Goal: Transaction & Acquisition: Book appointment/travel/reservation

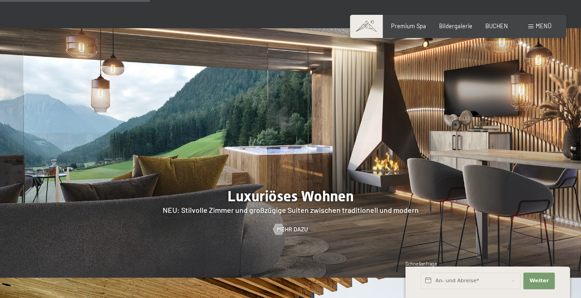
scroll to position [605, 0]
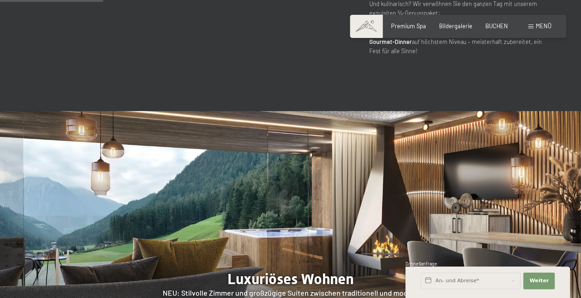
click at [501, 24] on span "BUCHEN" at bounding box center [497, 24] width 23 height 7
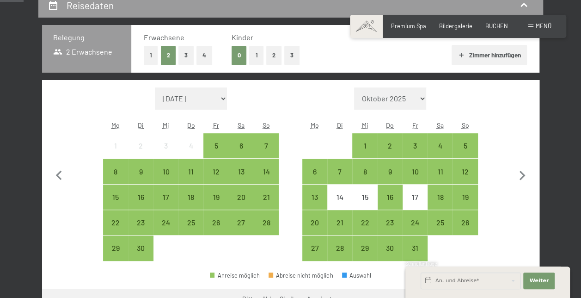
scroll to position [185, 0]
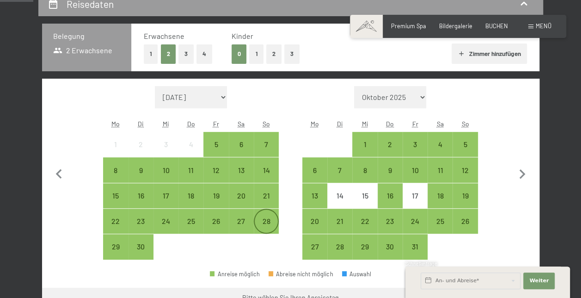
click at [268, 221] on div "28" at bounding box center [266, 228] width 23 height 23
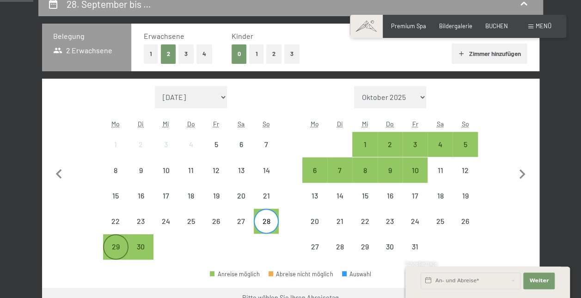
click at [109, 249] on div "29" at bounding box center [115, 254] width 23 height 23
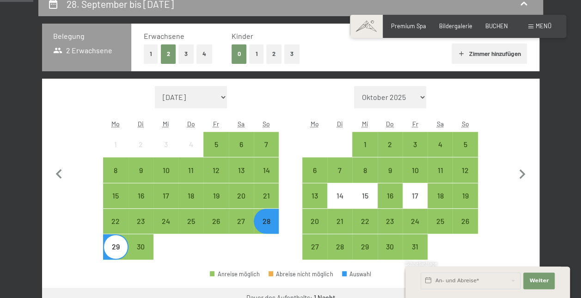
click at [114, 252] on div "29" at bounding box center [115, 254] width 23 height 23
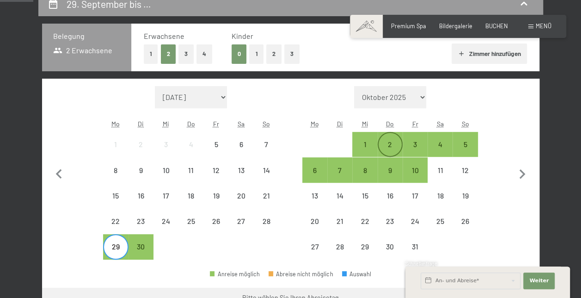
click at [387, 142] on div "2" at bounding box center [390, 152] width 23 height 23
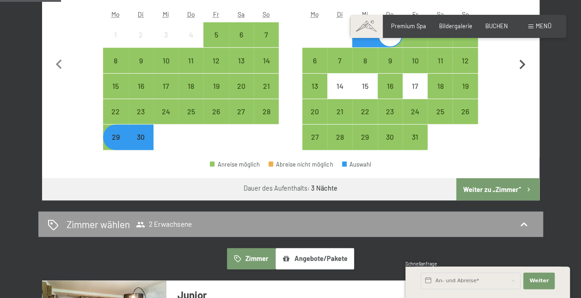
scroll to position [296, 0]
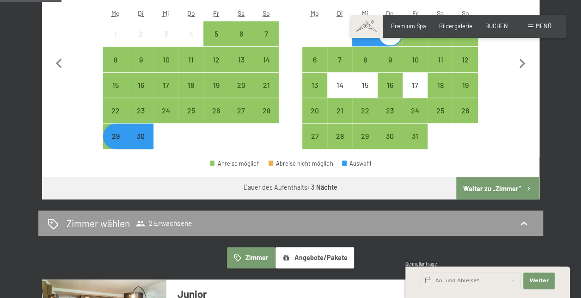
click at [513, 189] on button "Weiter zu „Zimmer“" at bounding box center [498, 188] width 83 height 22
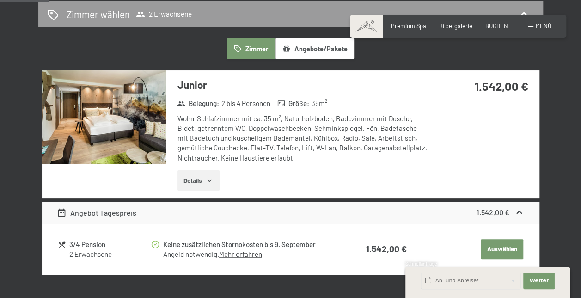
scroll to position [211, 0]
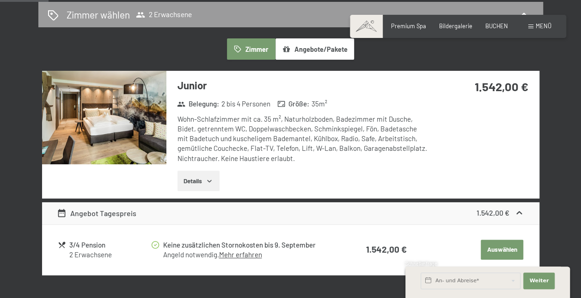
click at [115, 113] on img at bounding box center [104, 117] width 124 height 93
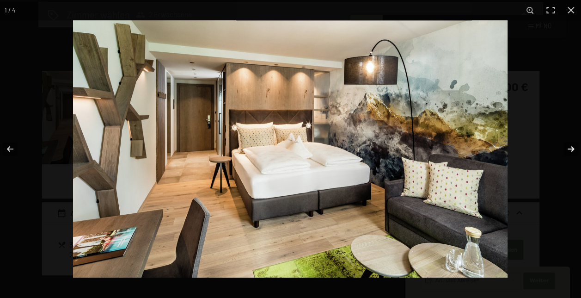
click at [573, 145] on button "button" at bounding box center [565, 149] width 32 height 46
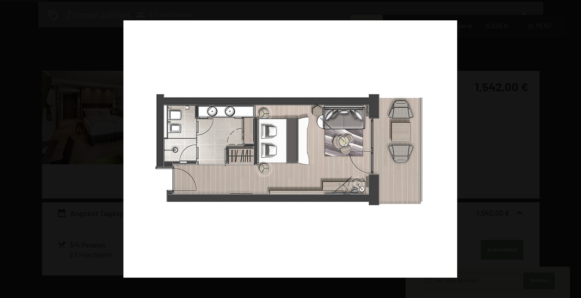
click at [573, 145] on button "button" at bounding box center [565, 149] width 32 height 46
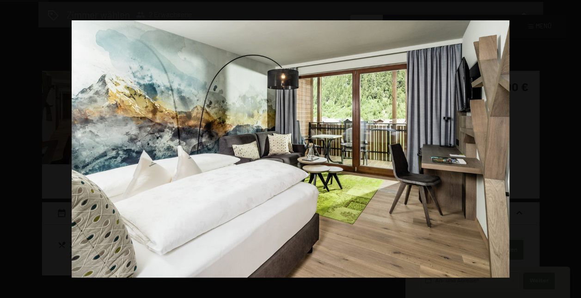
click at [573, 145] on button "button" at bounding box center [565, 149] width 32 height 46
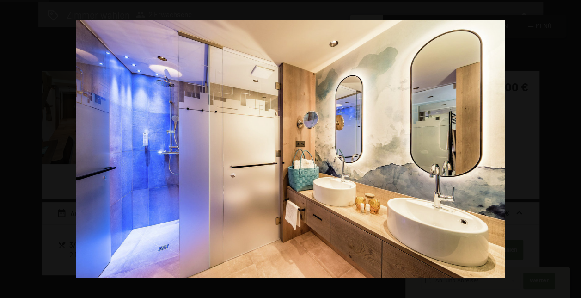
click at [573, 145] on button "button" at bounding box center [565, 149] width 32 height 46
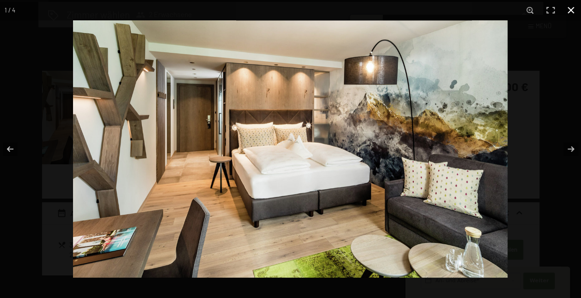
click at [572, 14] on button "button" at bounding box center [571, 10] width 20 height 20
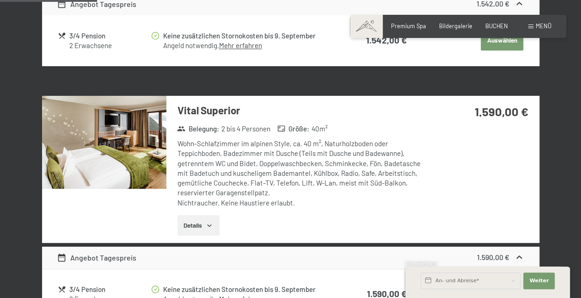
scroll to position [420, 0]
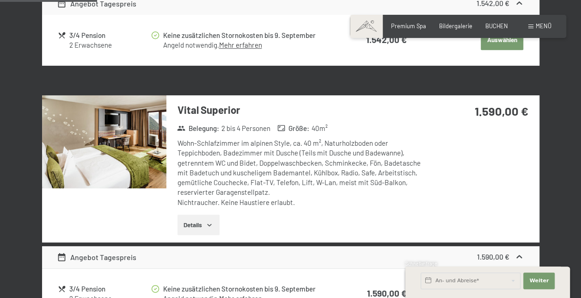
click at [55, 154] on img at bounding box center [104, 141] width 124 height 93
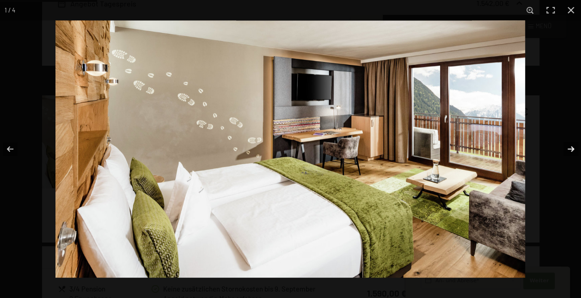
click at [574, 148] on button "button" at bounding box center [565, 149] width 32 height 46
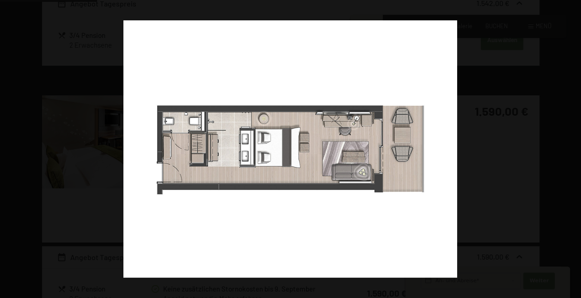
click at [574, 148] on button "button" at bounding box center [565, 149] width 32 height 46
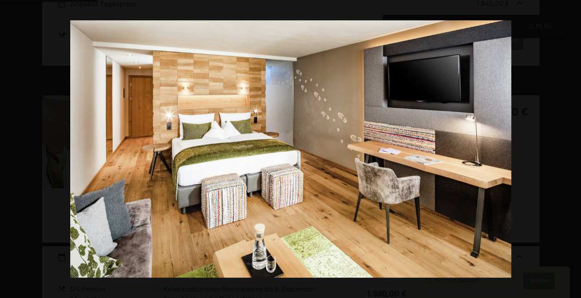
click at [574, 148] on button "button" at bounding box center [565, 149] width 32 height 46
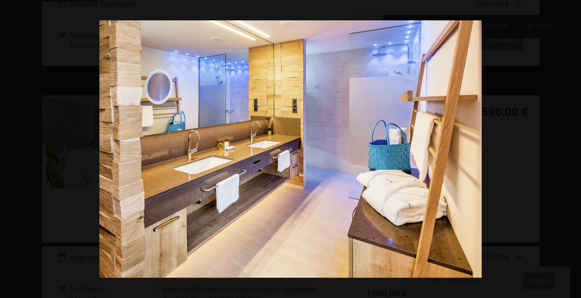
click at [574, 148] on button "button" at bounding box center [565, 149] width 32 height 46
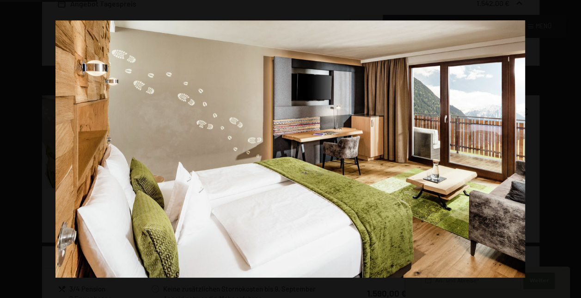
click at [574, 148] on button "button" at bounding box center [565, 149] width 32 height 46
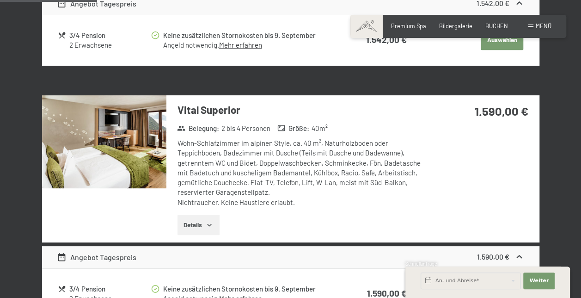
click at [0, 0] on button "button" at bounding box center [0, 0] width 0 height 0
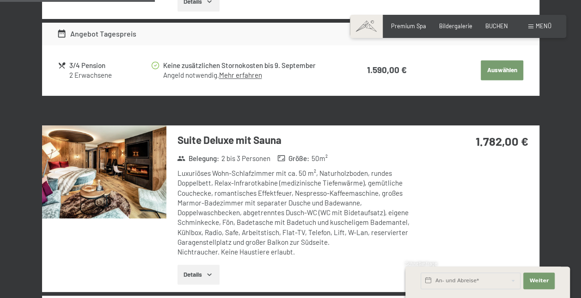
scroll to position [671, 0]
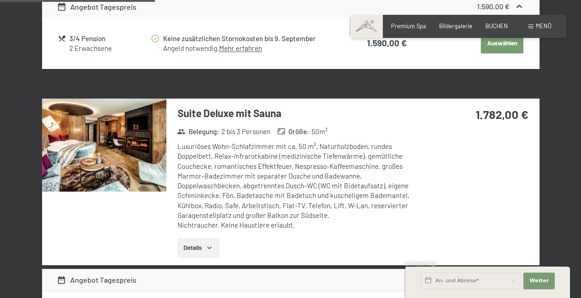
click at [112, 138] on img at bounding box center [104, 145] width 124 height 93
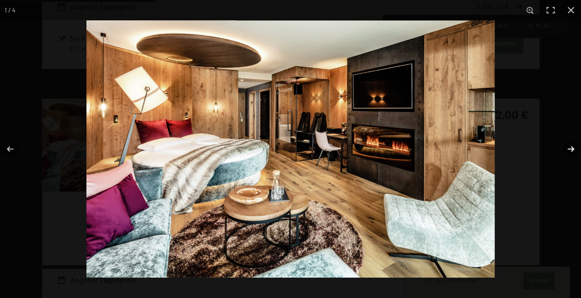
click at [571, 147] on button "button" at bounding box center [565, 149] width 32 height 46
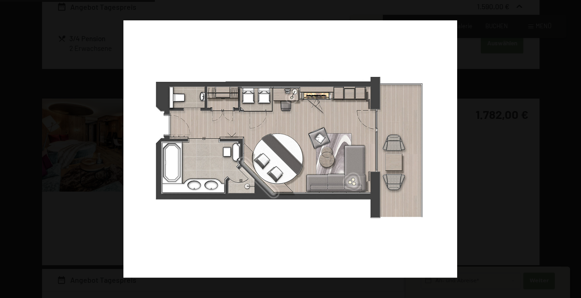
click at [571, 147] on button "button" at bounding box center [565, 149] width 32 height 46
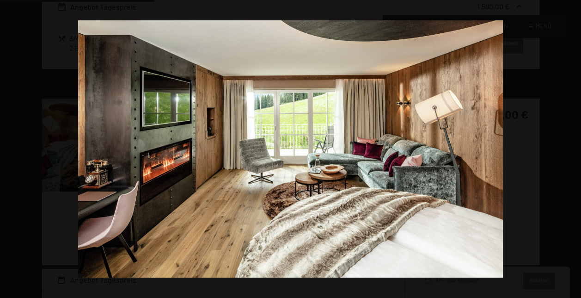
click at [571, 147] on button "button" at bounding box center [565, 149] width 32 height 46
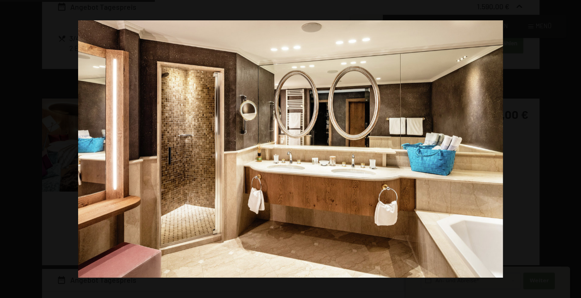
click at [571, 147] on button "button" at bounding box center [565, 149] width 32 height 46
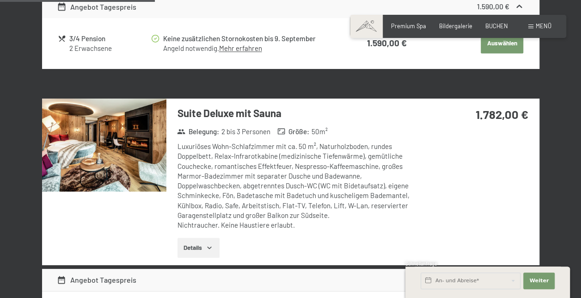
click at [0, 0] on button "button" at bounding box center [0, 0] width 0 height 0
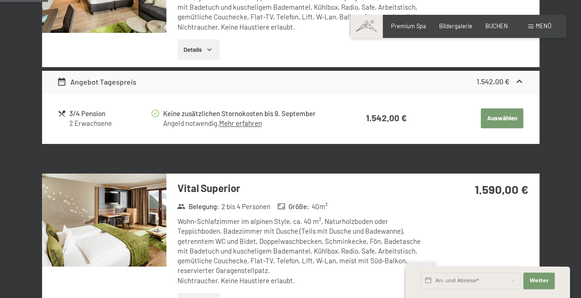
scroll to position [0, 0]
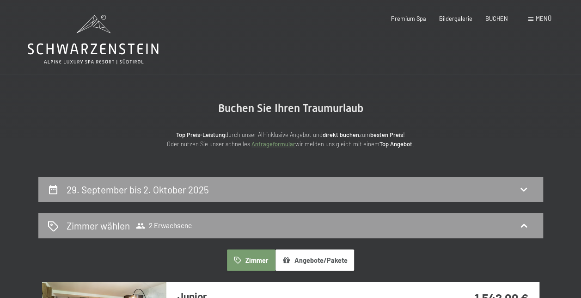
click at [533, 18] on span at bounding box center [531, 19] width 5 height 4
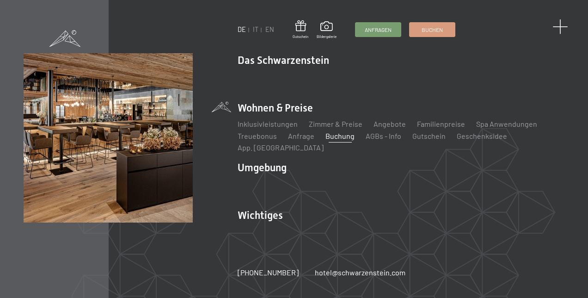
click at [561, 26] on span at bounding box center [560, 26] width 15 height 15
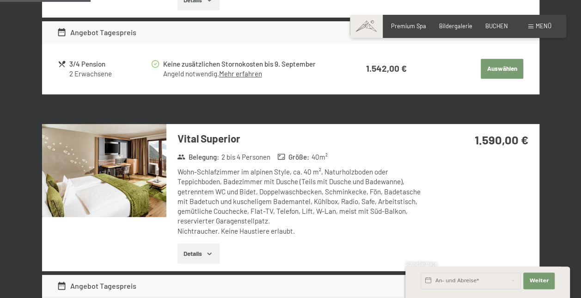
scroll to position [393, 0]
